Goal: Transaction & Acquisition: Download file/media

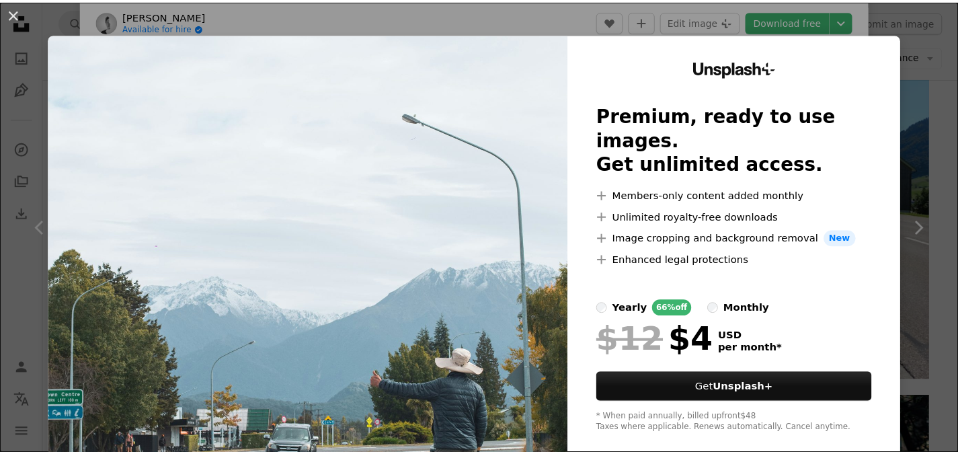
scroll to position [18, 0]
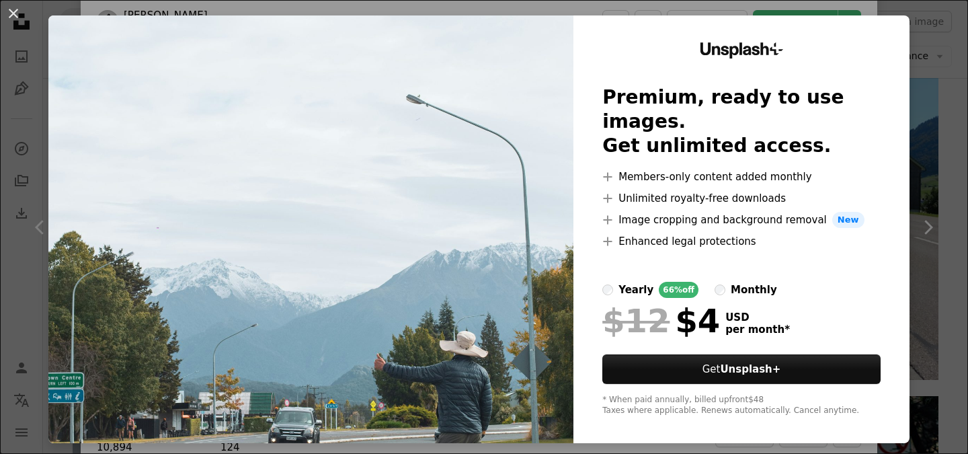
click at [921, 73] on div "An X shape Unsplash+ Premium, ready to use images. Get unlimited access. A plus…" at bounding box center [484, 227] width 968 height 454
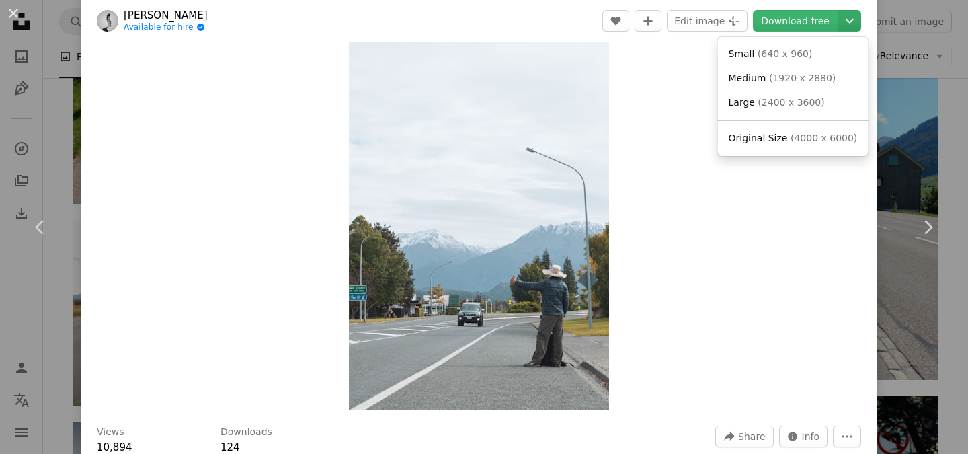
click at [839, 25] on icon "Chevron down" at bounding box center [850, 21] width 22 height 16
click at [809, 133] on span "( 4000 x 6000 )" at bounding box center [824, 137] width 67 height 11
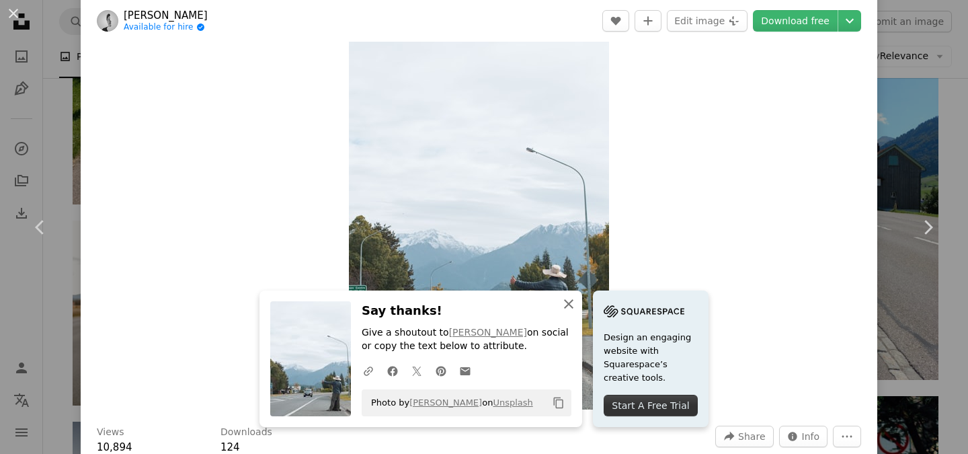
click at [565, 305] on icon "button" at bounding box center [568, 303] width 9 height 9
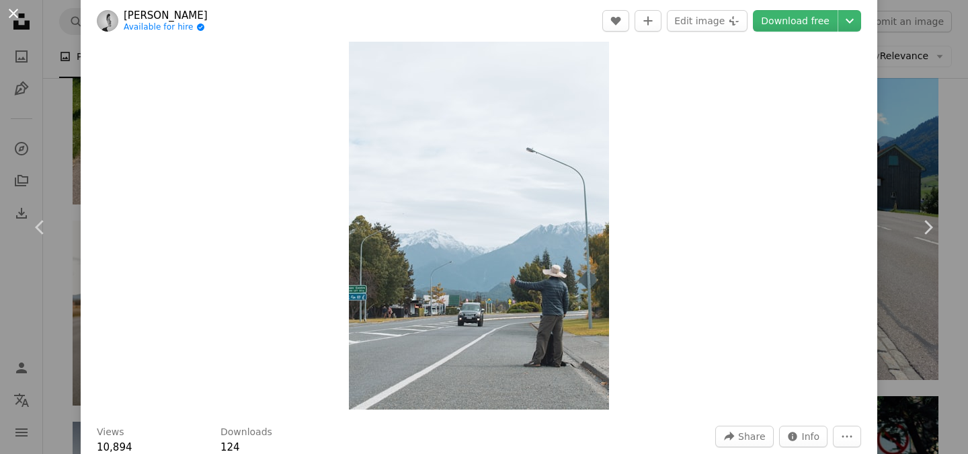
click at [9, 17] on button "An X shape" at bounding box center [13, 13] width 16 height 16
